Goal: Find contact information: Obtain details needed to contact an individual or organization

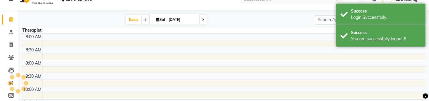
select select "en"
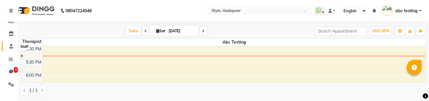
click at [11, 46] on icon at bounding box center [11, 46] width 4 height 4
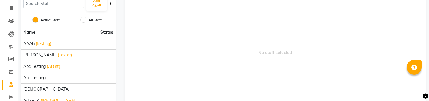
scroll to position [51, 0]
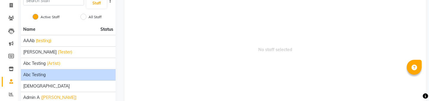
click at [60, 72] on div "Abc testing" at bounding box center [68, 75] width 90 height 6
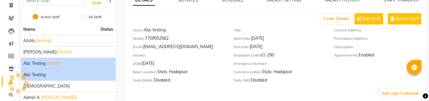
click at [60, 66] on span "(Artist)" at bounding box center [53, 63] width 13 height 6
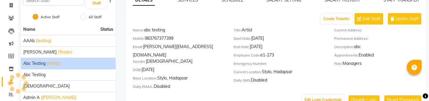
click at [165, 37] on div "Mobile: [PHONE_NUMBER]" at bounding box center [179, 39] width 92 height 8
copy div "983767377399"
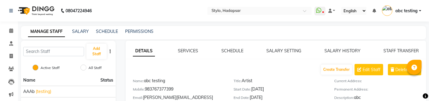
click at [410, 11] on span "abc testing" at bounding box center [407, 11] width 22 height 6
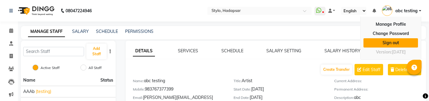
click at [388, 42] on link "Sign out" at bounding box center [391, 42] width 55 height 9
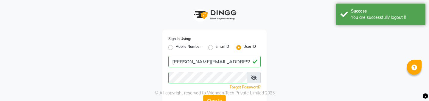
click at [176, 46] on label "Mobile Number" at bounding box center [189, 47] width 26 height 7
click at [176, 46] on input "Mobile Number" at bounding box center [178, 46] width 4 height 4
radio input "true"
radio input "false"
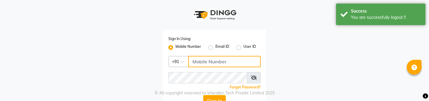
click at [200, 61] on input "Username" at bounding box center [224, 61] width 72 height 11
paste input "983767377399"
type input "983767377399"
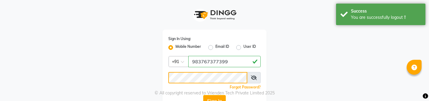
scroll to position [11, 0]
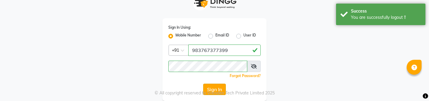
click at [215, 86] on button "Sign In" at bounding box center [214, 88] width 23 height 11
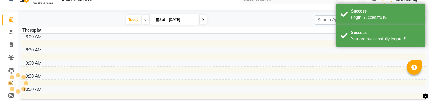
scroll to position [10, 0]
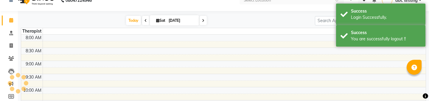
select select "en"
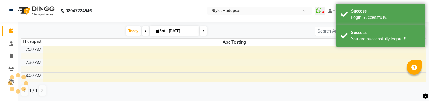
scroll to position [0, 0]
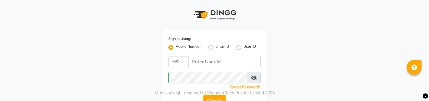
click at [244, 46] on label "User ID" at bounding box center [250, 47] width 13 height 7
click at [244, 46] on input "User ID" at bounding box center [246, 46] width 4 height 4
radio input "true"
radio input "false"
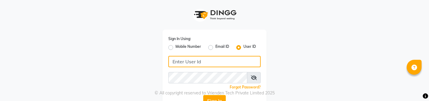
click at [230, 64] on input "Username" at bounding box center [214, 61] width 92 height 11
type input "arsp"
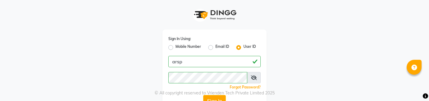
scroll to position [11, 0]
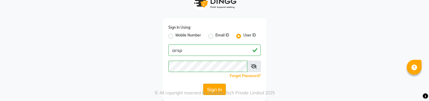
click at [214, 86] on button "Sign In" at bounding box center [214, 88] width 23 height 11
